Goal: Information Seeking & Learning: Understand process/instructions

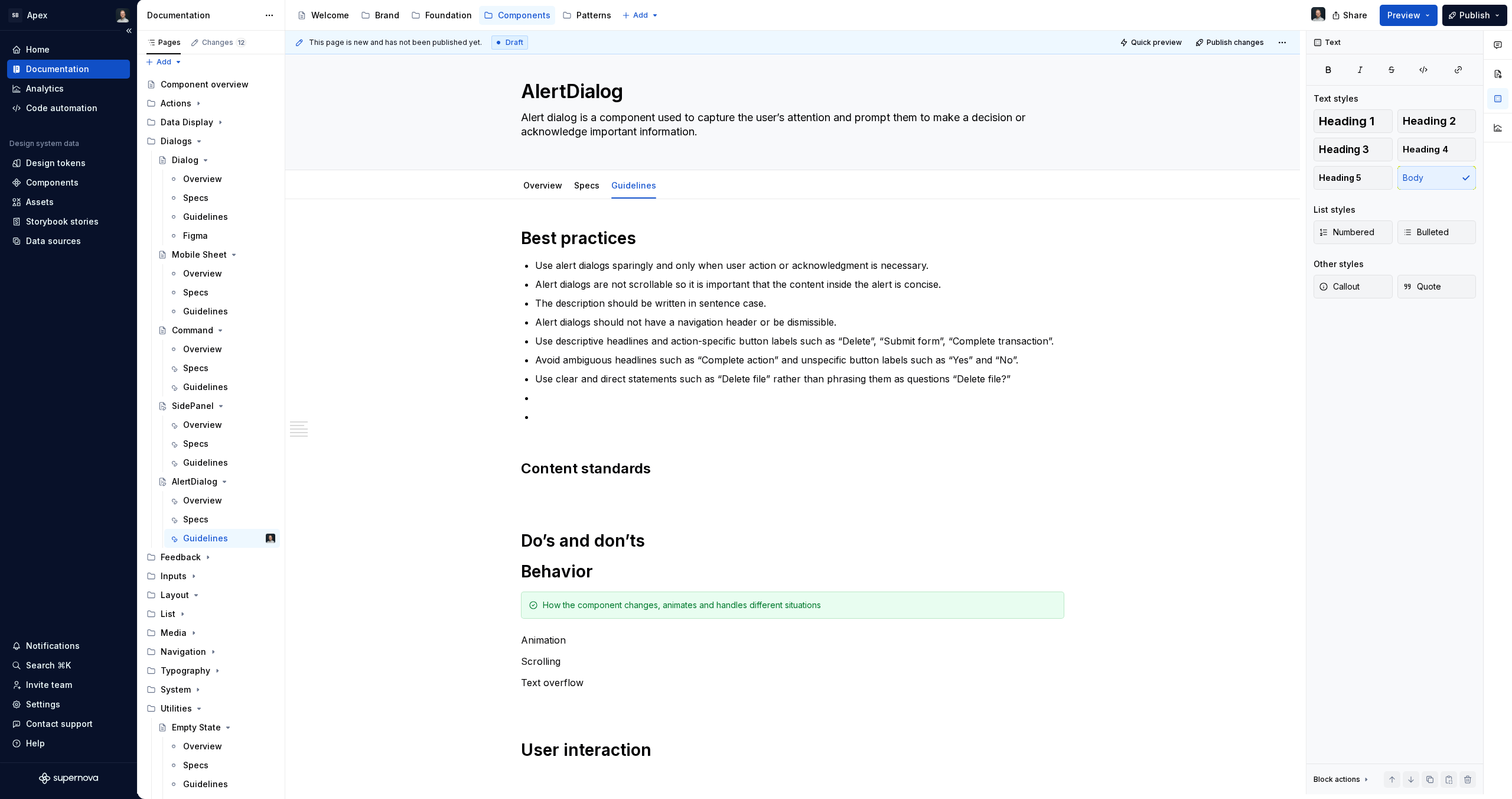
scroll to position [17, 0]
click at [549, 485] on p at bounding box center [792, 492] width 543 height 14
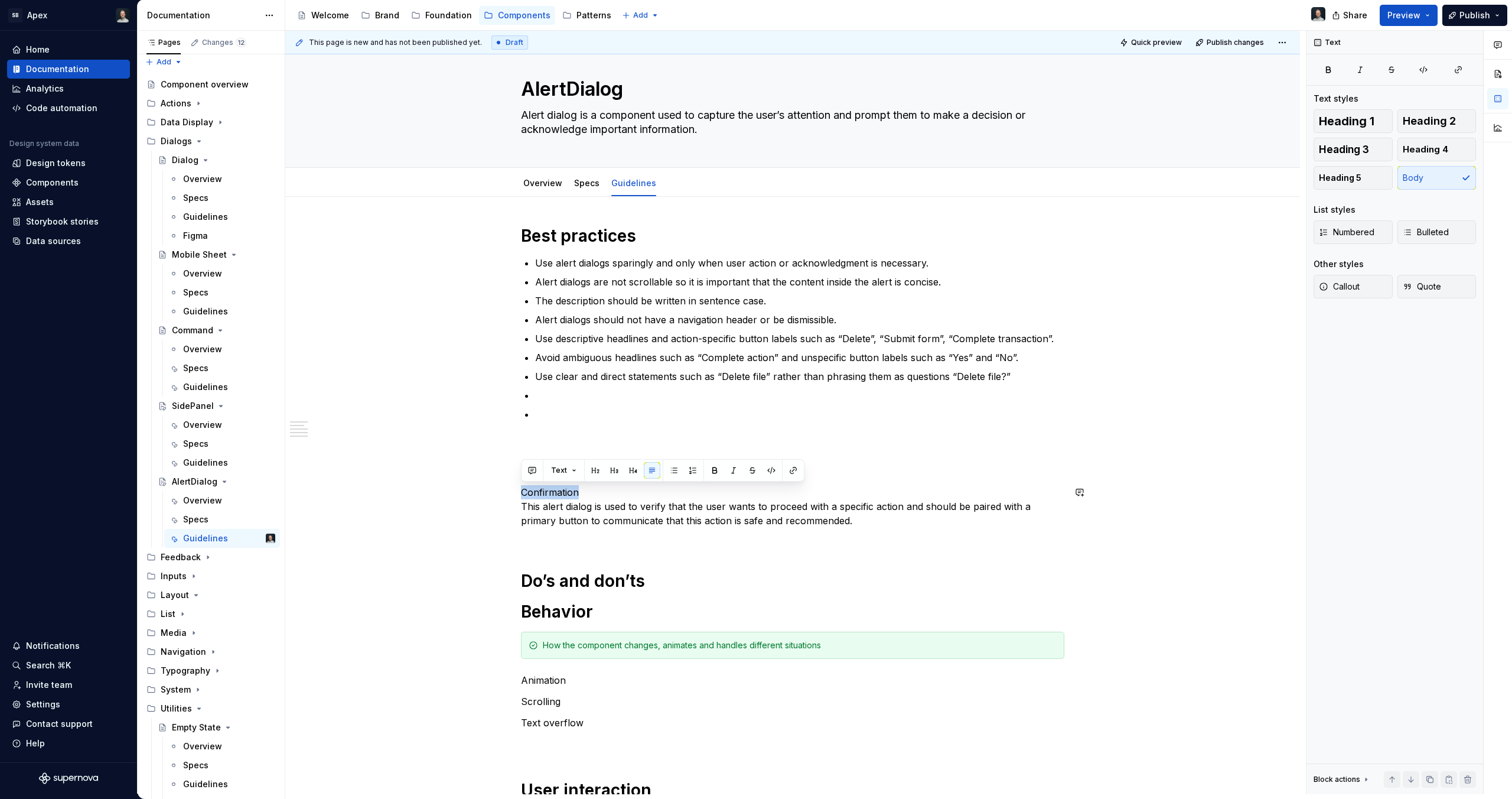
drag, startPoint x: 581, startPoint y: 488, endPoint x: 500, endPoint y: 480, distance: 81.4
click at [500, 480] on div "Best practices Use alert dialogs sparingly and only when user action or acknowl…" at bounding box center [792, 637] width 1015 height 881
click at [860, 537] on p "Confirmation This alert dialog is used to verify that the user wants to proceed…" at bounding box center [792, 513] width 543 height 56
click at [877, 539] on p "Confirmation This alert dialog is used to verify that the user wants to proceed…" at bounding box center [792, 513] width 543 height 56
click at [871, 530] on p "Confirmation This alert dialog is used to verify that the user wants to proceed…" at bounding box center [792, 513] width 543 height 56
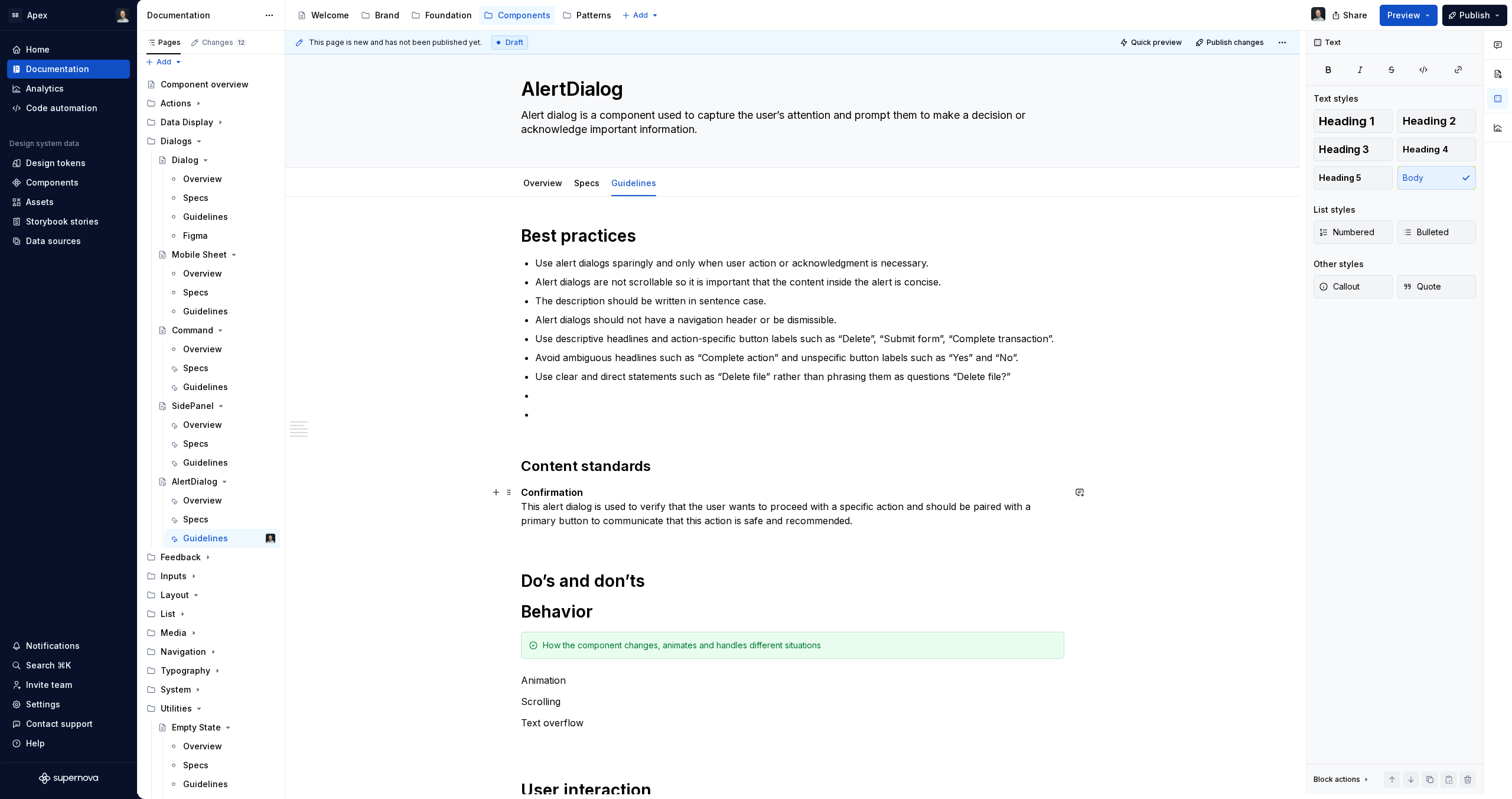
click at [869, 526] on p "Confirmation This alert dialog is used to verify that the user wants to proceed…" at bounding box center [792, 513] width 543 height 56
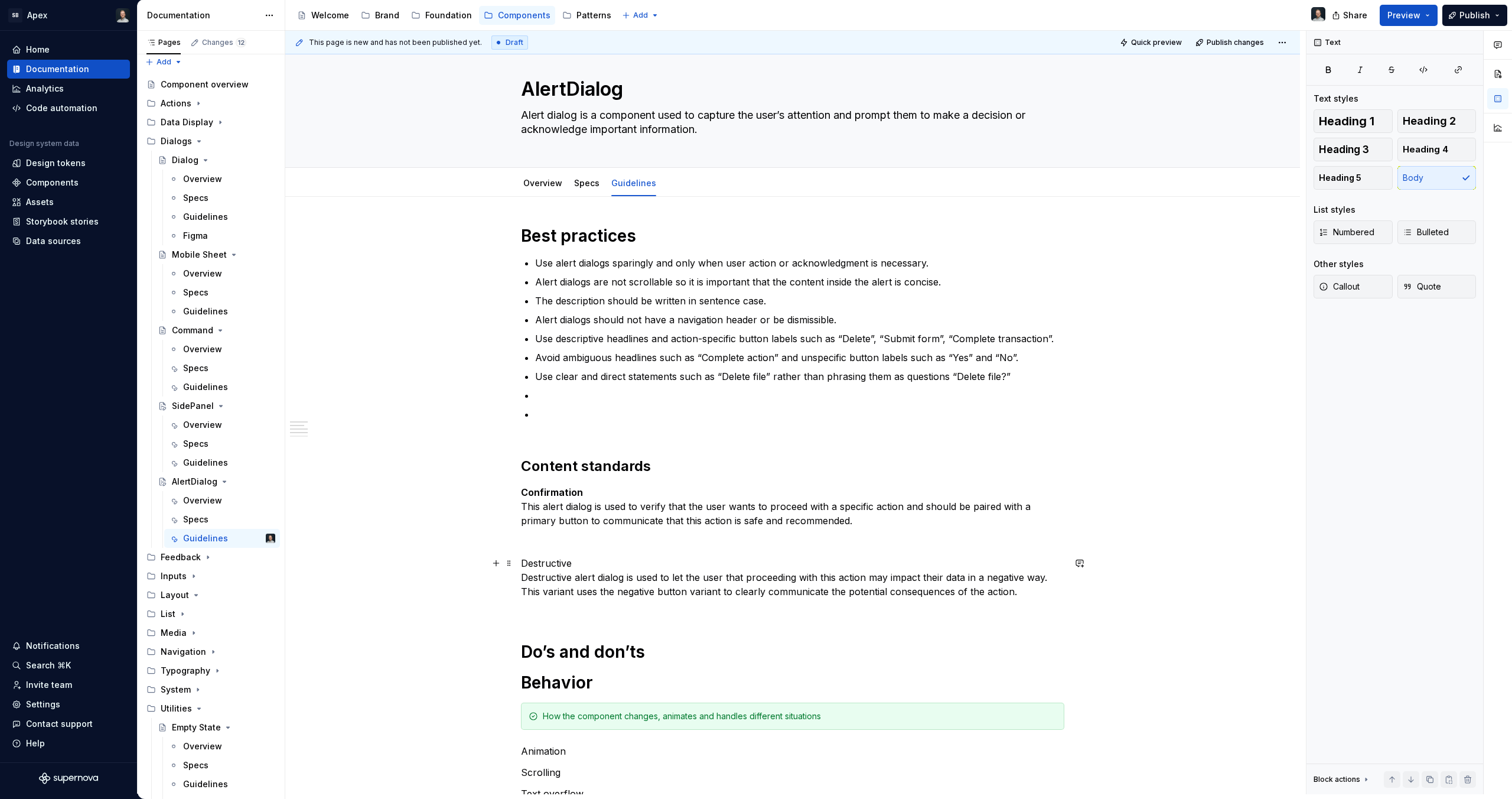
click at [549, 558] on p "Destructive Destructive alert dialog is used to let the user that proceeding wi…" at bounding box center [792, 583] width 543 height 56
click at [549, 559] on p "Destructive Destructive alert dialog is used to let the user that proceeding wi…" at bounding box center [792, 583] width 543 height 56
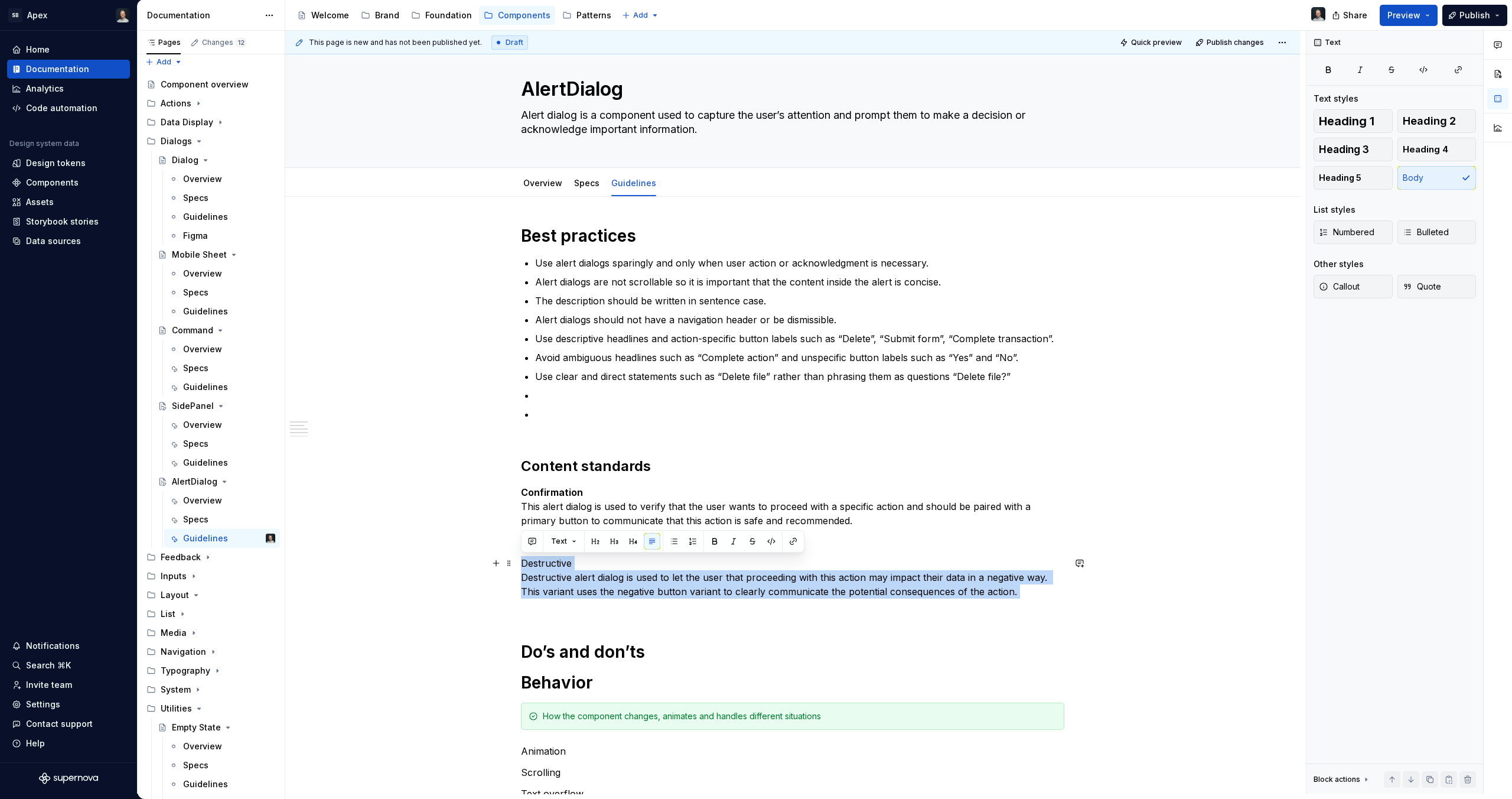
click at [548, 559] on p "Destructive Destructive alert dialog is used to let the user that proceeding wi…" at bounding box center [792, 583] width 543 height 56
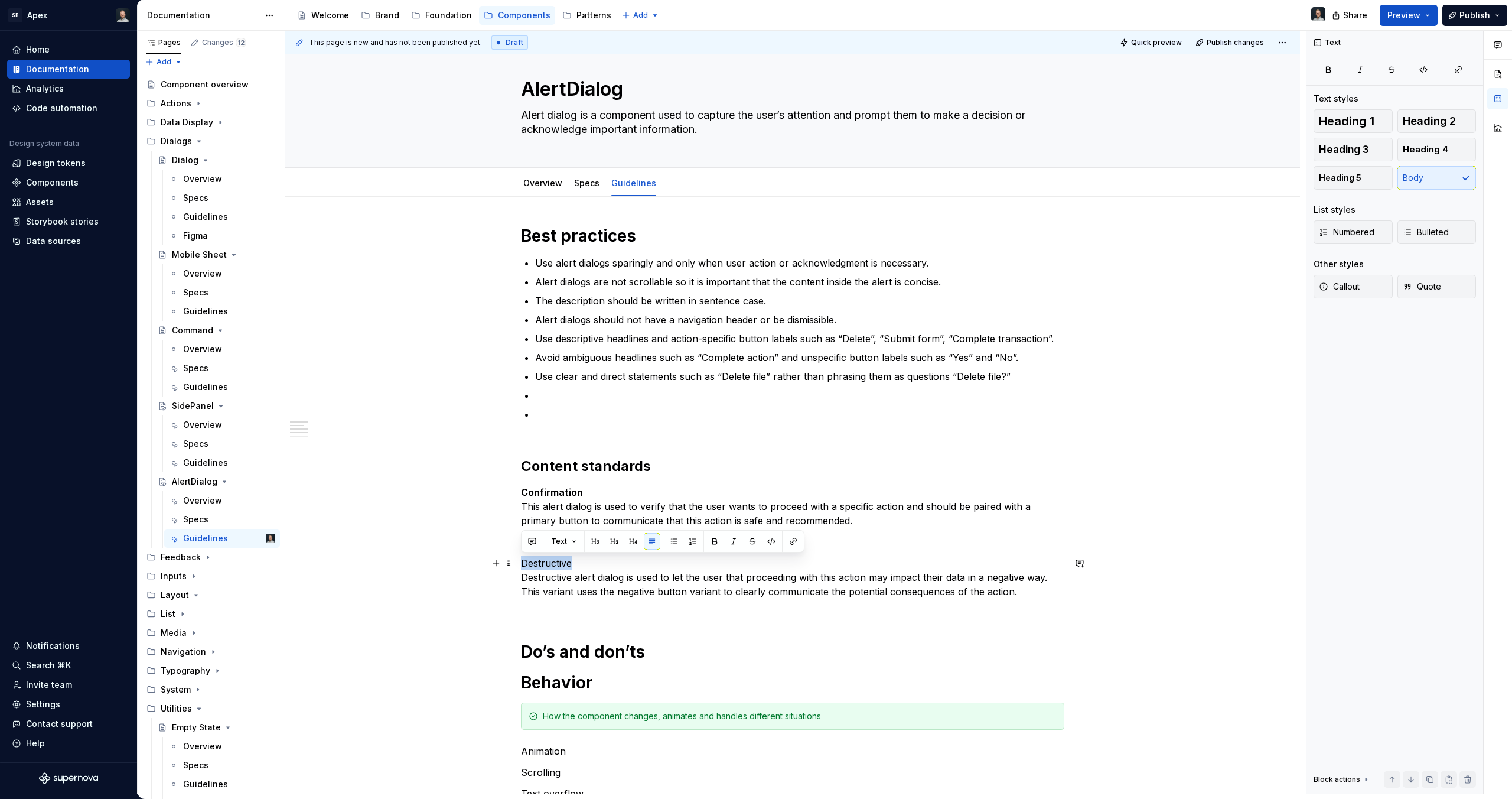
click at [548, 559] on p "Destructive Destructive alert dialog is used to let the user that proceeding wi…" at bounding box center [792, 583] width 543 height 56
drag, startPoint x: 613, startPoint y: 584, endPoint x: 586, endPoint y: 577, distance: 27.9
click at [613, 584] on p "Destructive Destructive alert dialog is used to let the user that proceeding wi…" at bounding box center [792, 583] width 543 height 56
type textarea "*"
